Goal: Information Seeking & Learning: Understand process/instructions

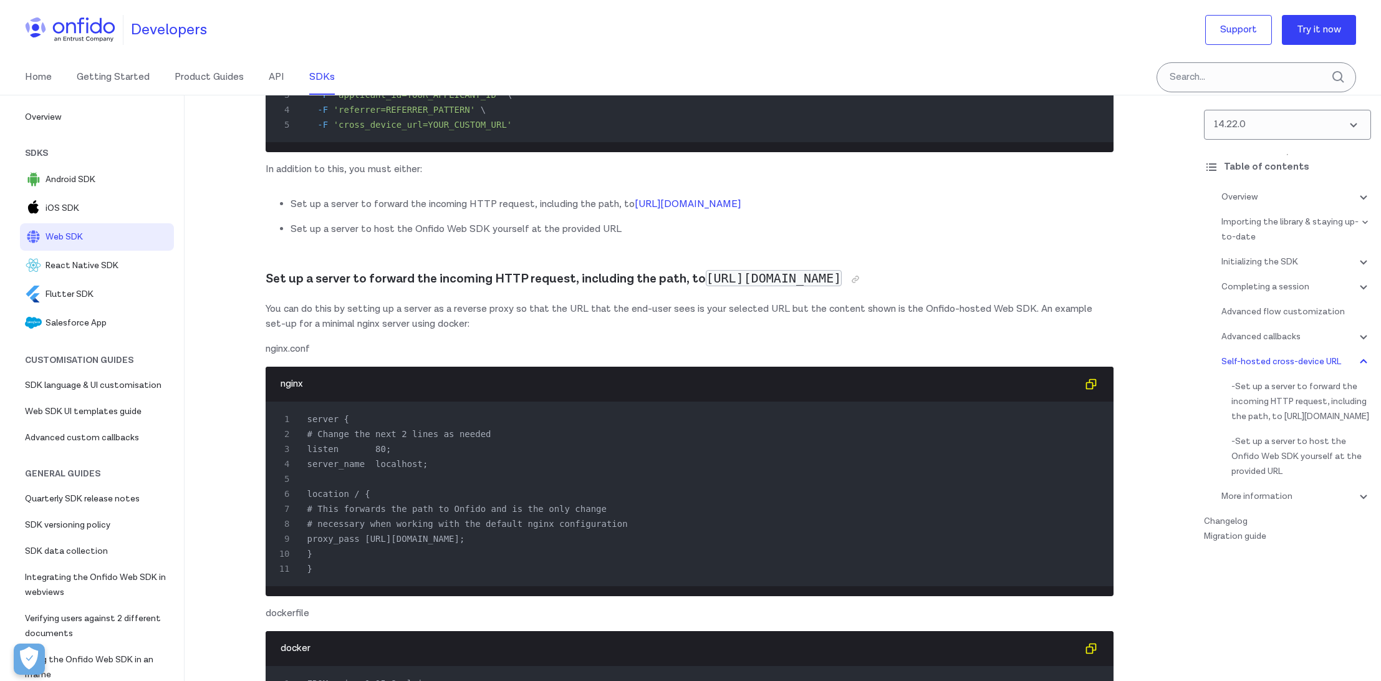
scroll to position [19613, 0]
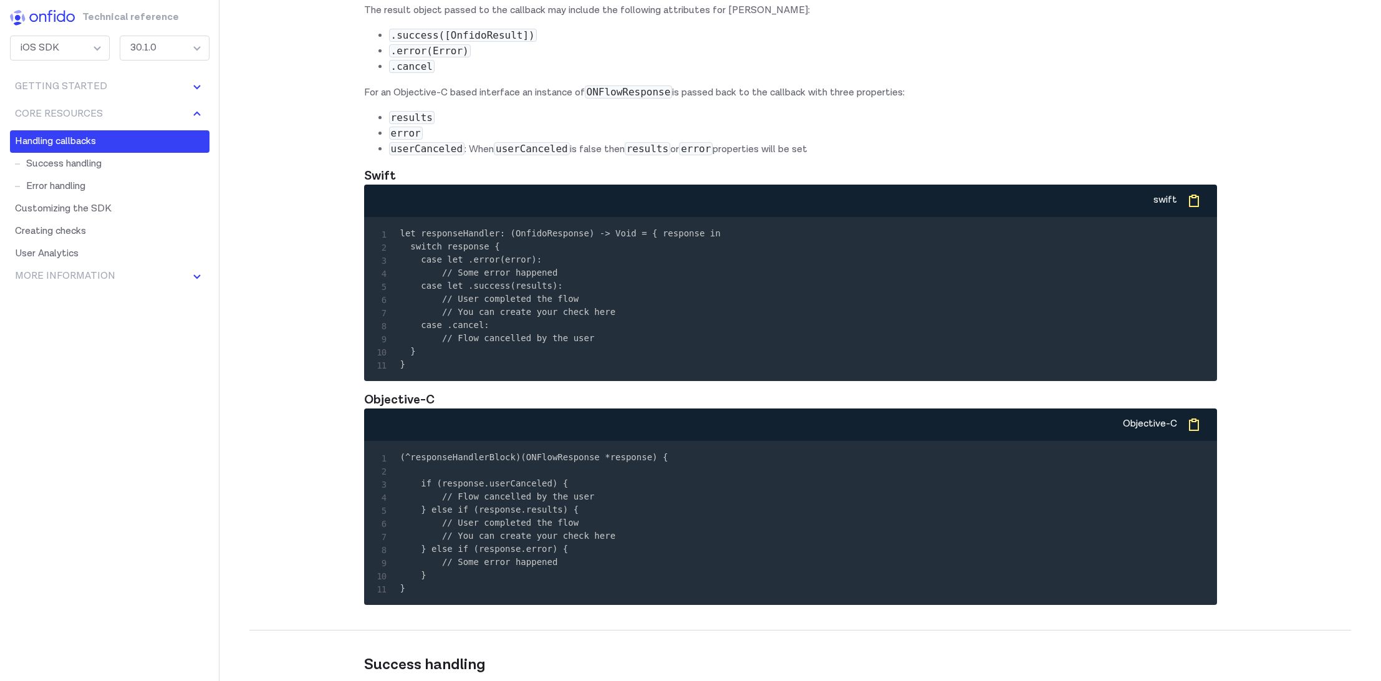
scroll to position [5687, 0]
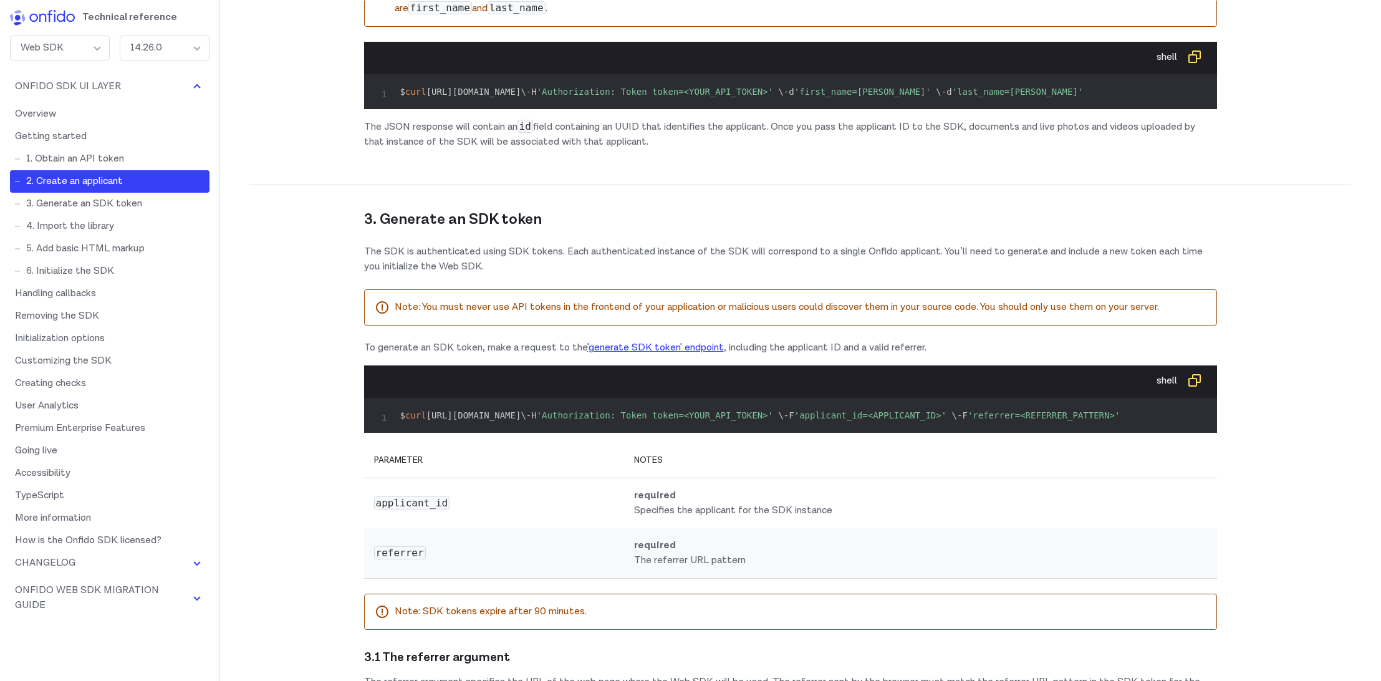
scroll to position [1302, 0]
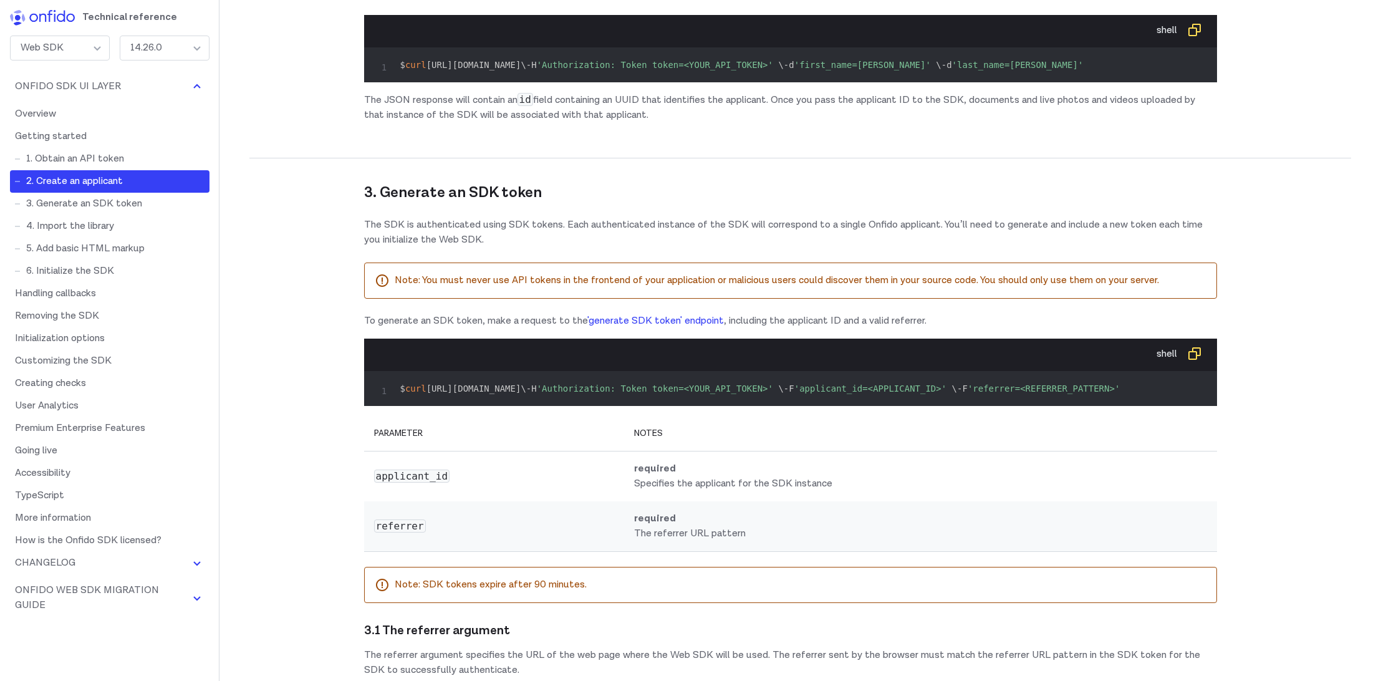
click at [648, 327] on link "'generate SDK token' endpoint" at bounding box center [655, 320] width 137 height 13
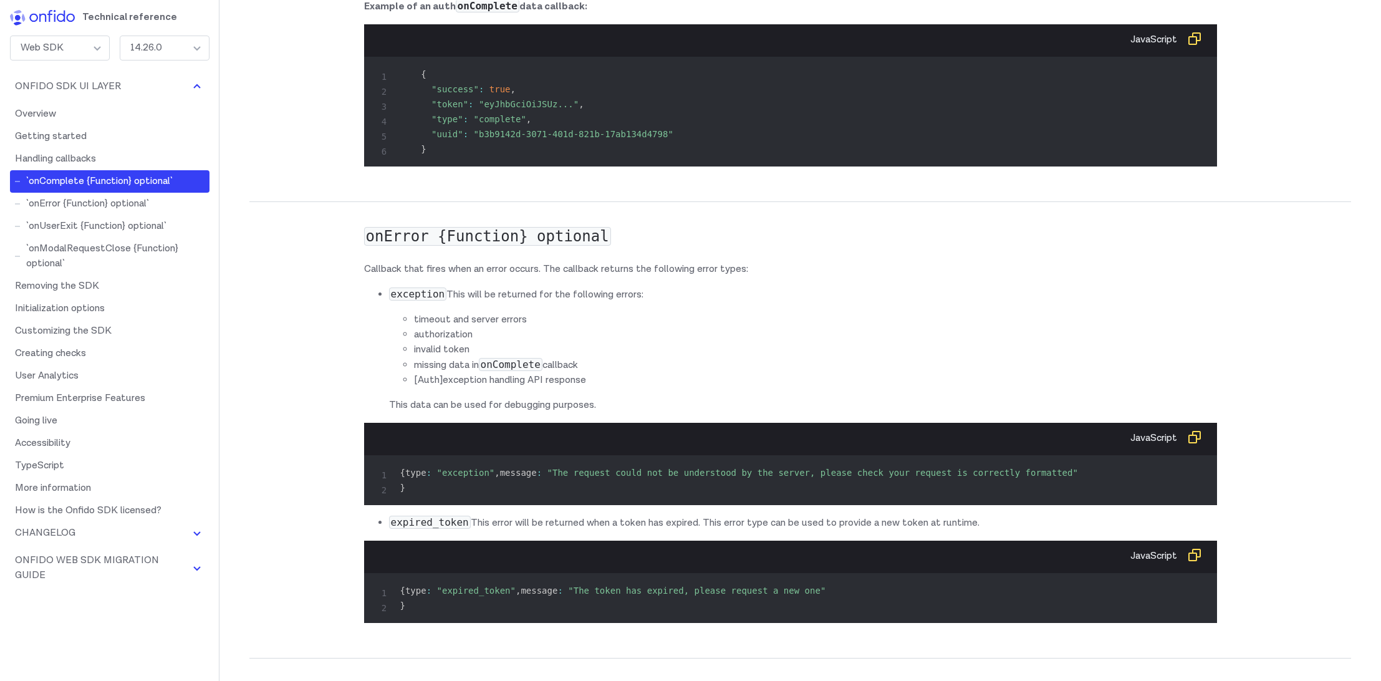
scroll to position [5334, 0]
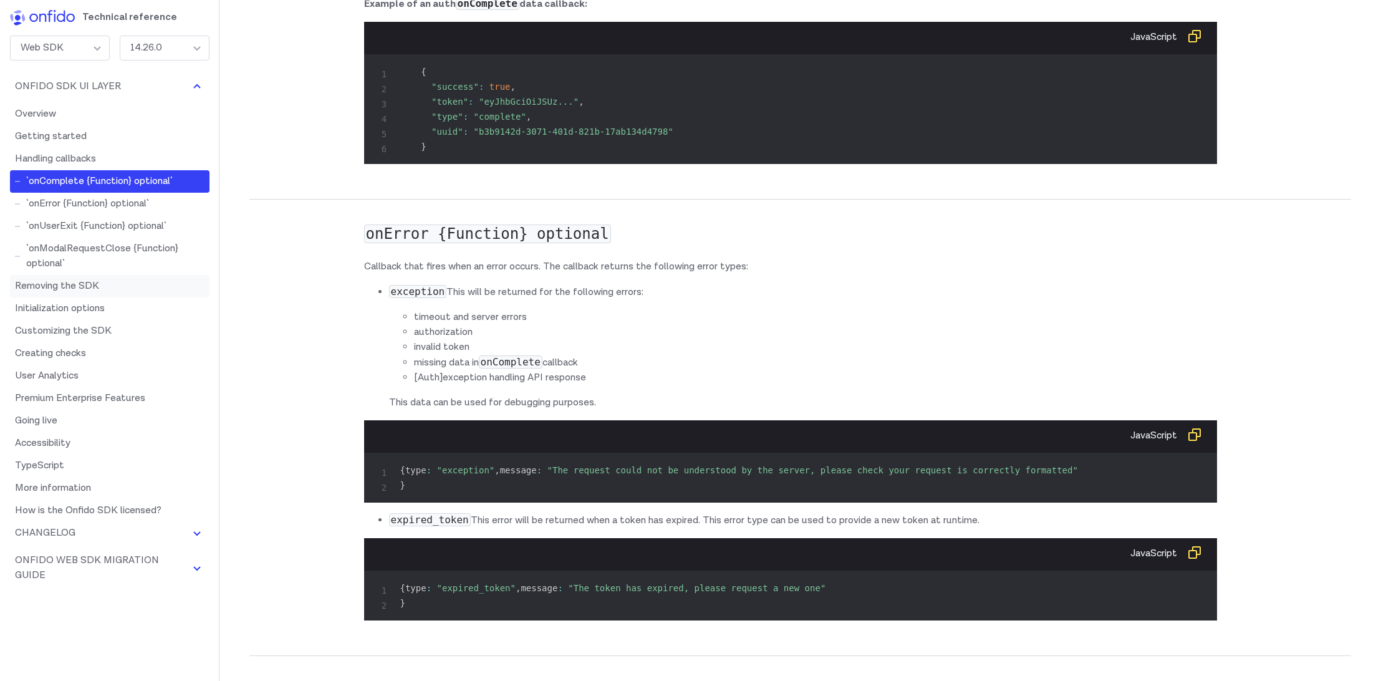
click at [77, 286] on link "Removing the SDK" at bounding box center [110, 286] width 200 height 22
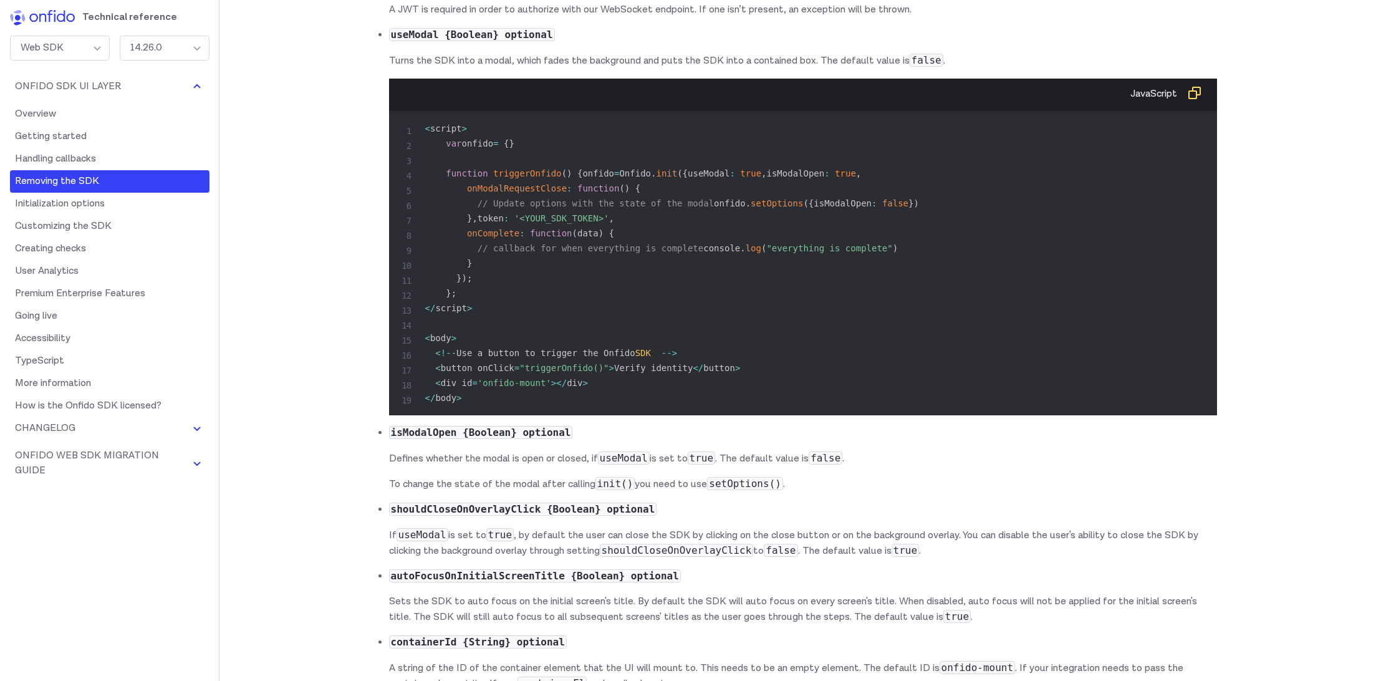
scroll to position [6741, 0]
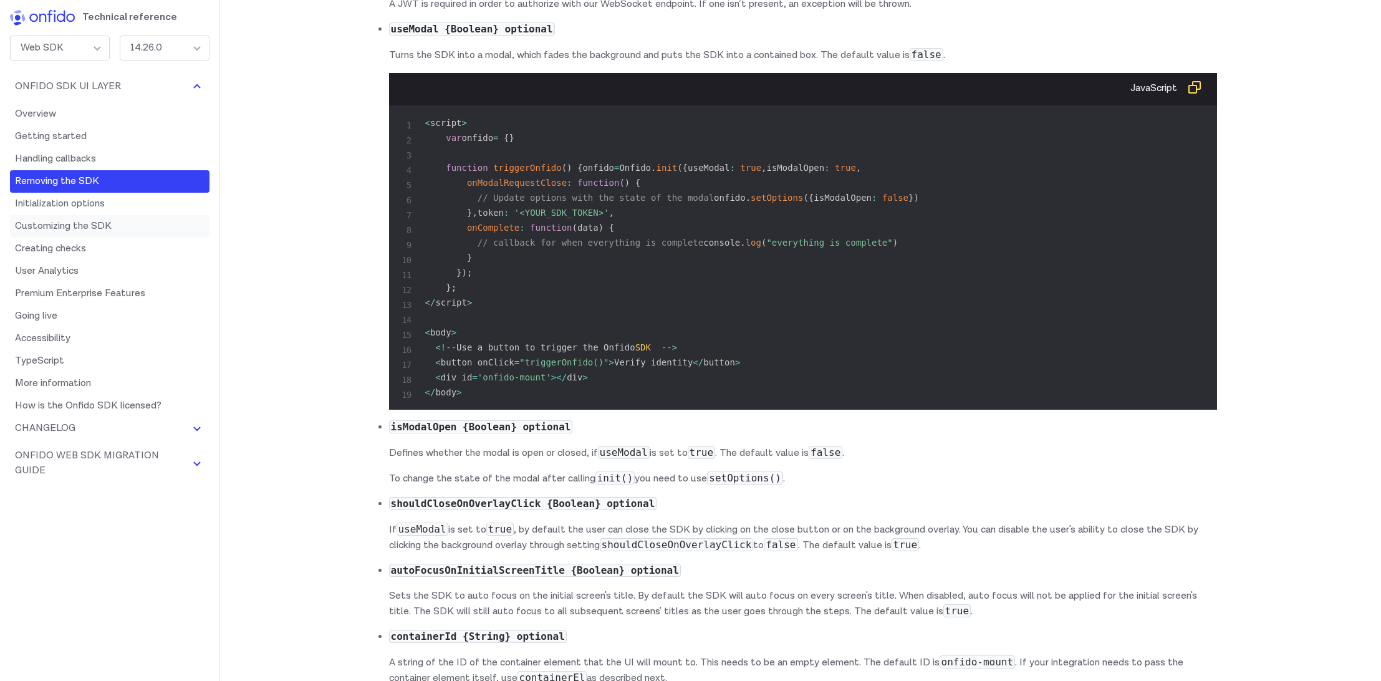
click at [82, 229] on link "Customizing the SDK" at bounding box center [110, 226] width 200 height 22
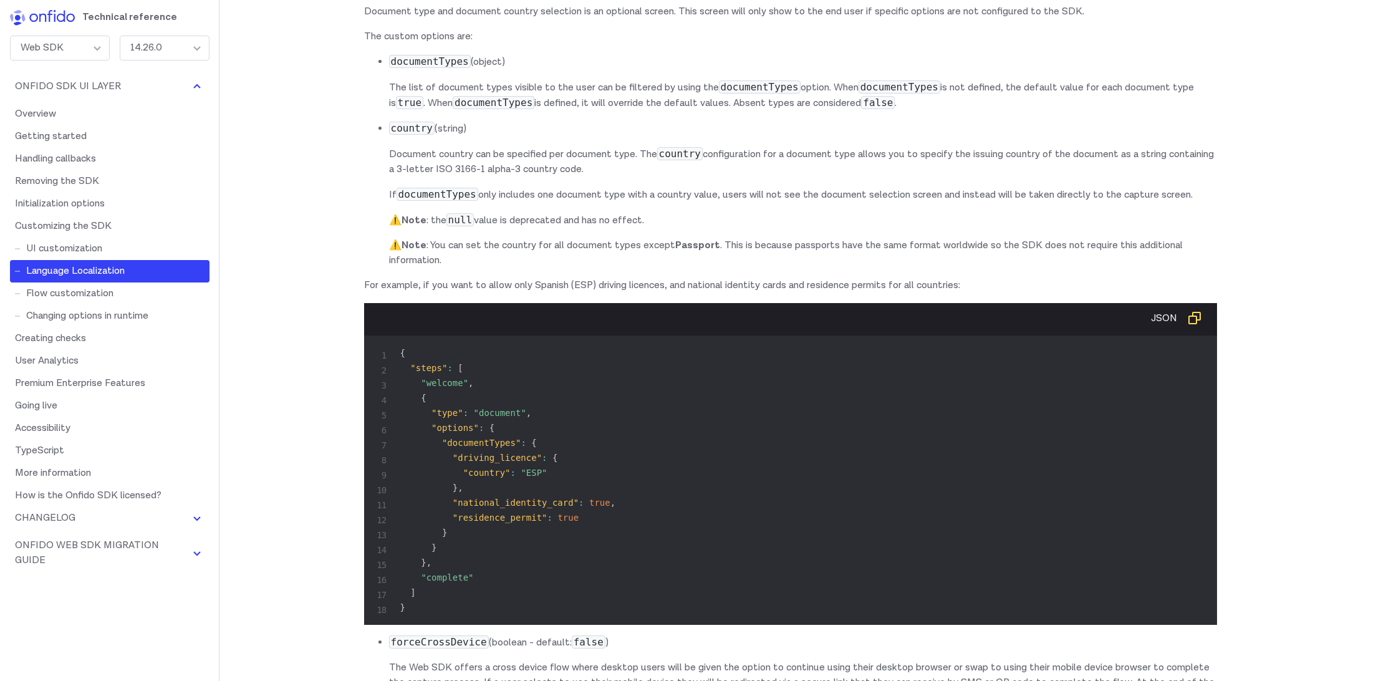
scroll to position [9752, 0]
click at [181, 47] on div "14.26.0" at bounding box center [165, 48] width 90 height 25
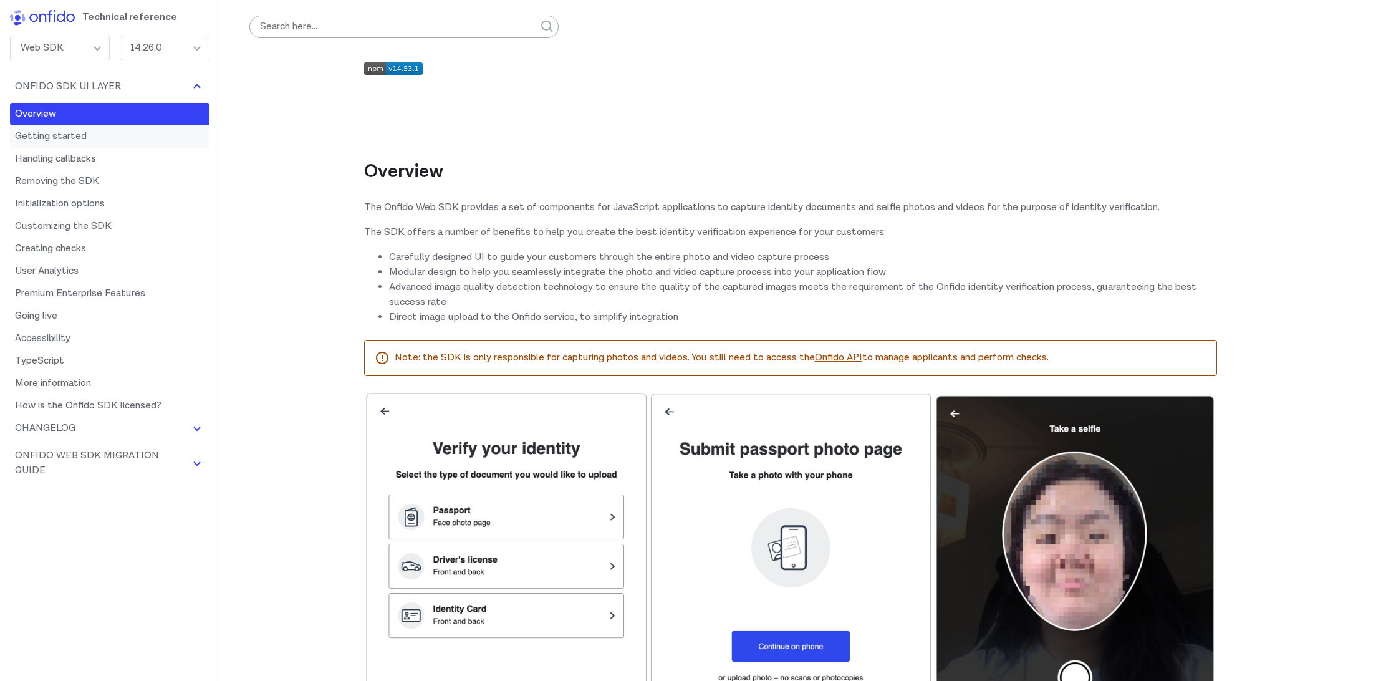
click at [59, 132] on link "Getting started" at bounding box center [110, 136] width 200 height 22
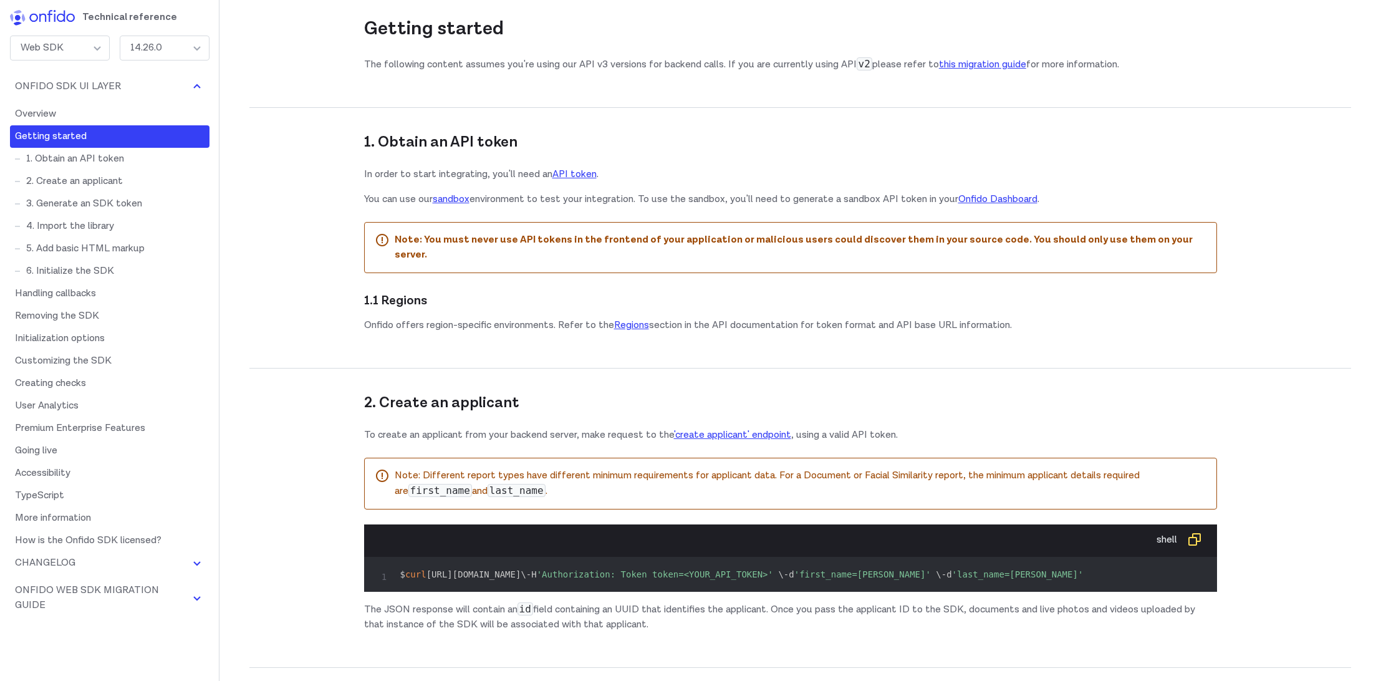
scroll to position [793, 0]
click at [95, 426] on link "Premium Enterprise Features" at bounding box center [110, 428] width 200 height 22
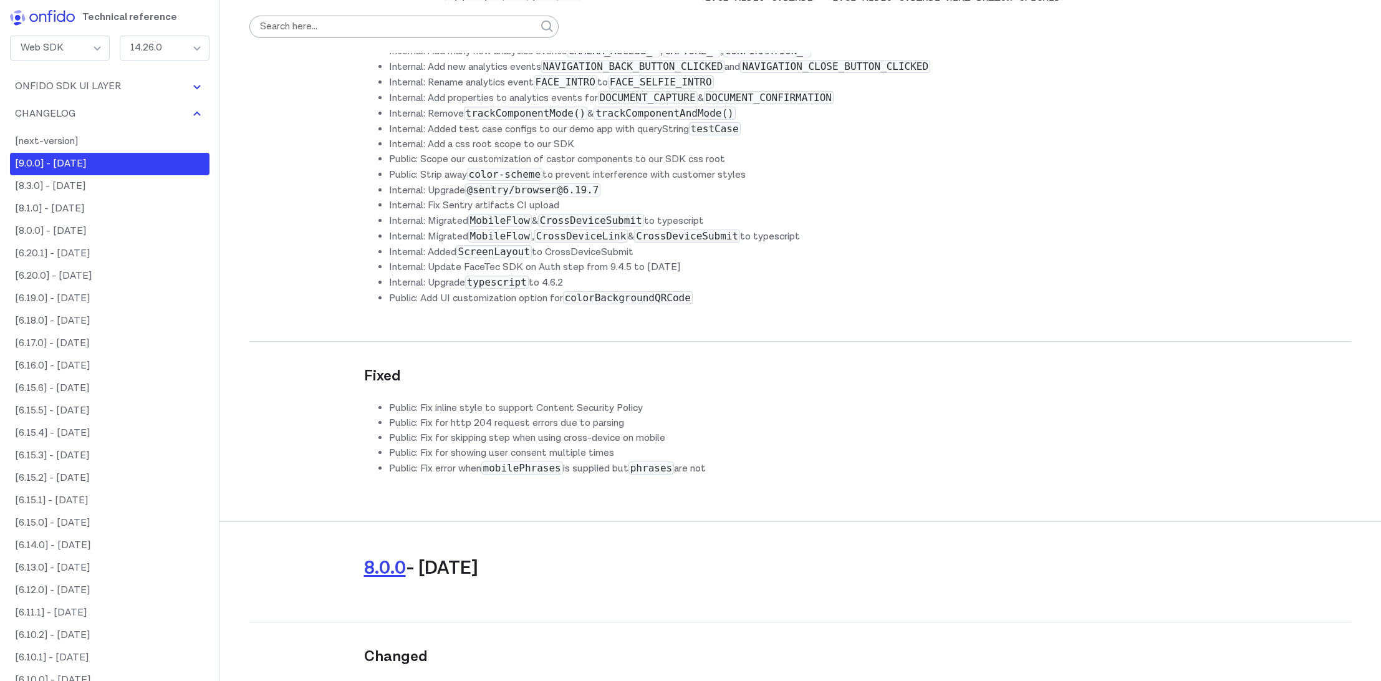
scroll to position [17616, 0]
